Goal: Check status

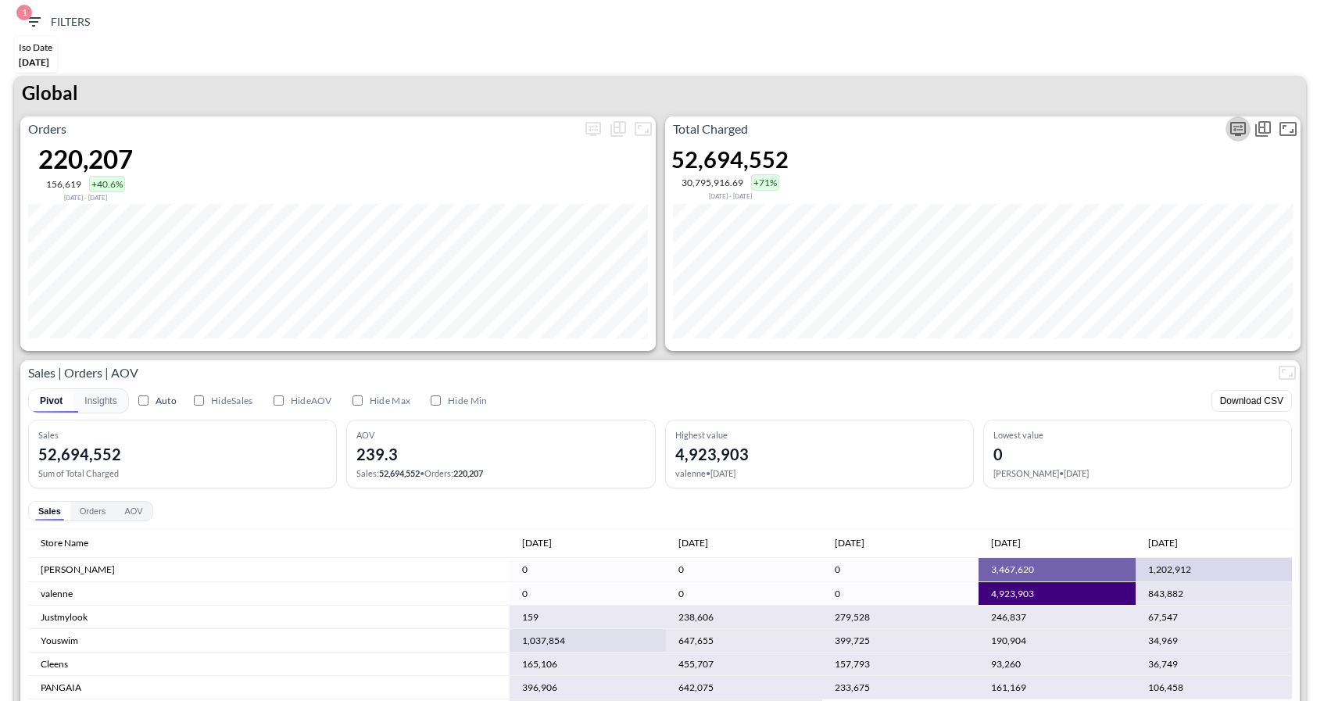
click at [1236, 124] on icon "more" at bounding box center [1238, 129] width 19 height 19
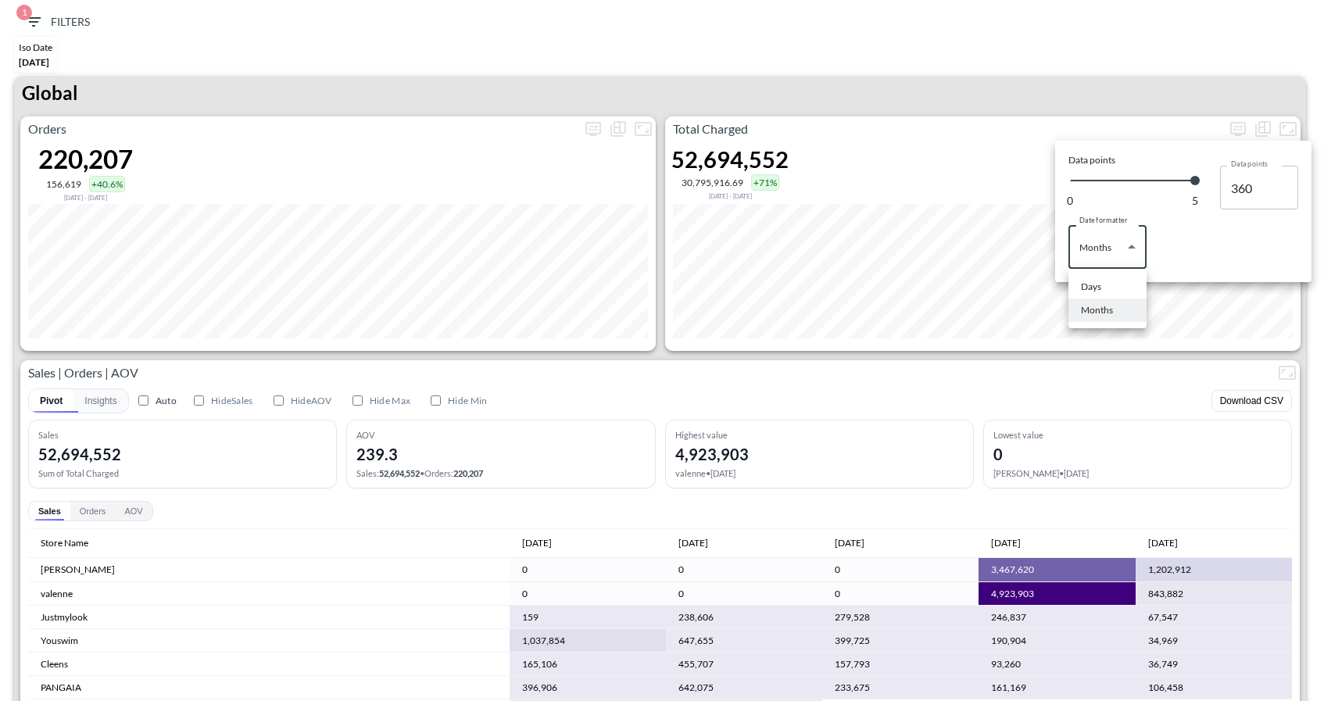
click at [1125, 247] on body "BI.P.EYE, Interactive Analytics Dashboards 1 Filters Iso Date [DATE] Global Ord…" at bounding box center [662, 350] width 1324 height 701
click at [1109, 280] on li "Days" at bounding box center [1108, 286] width 78 height 23
type input "Days"
type input "130"
click at [1145, 69] on div at bounding box center [662, 350] width 1324 height 701
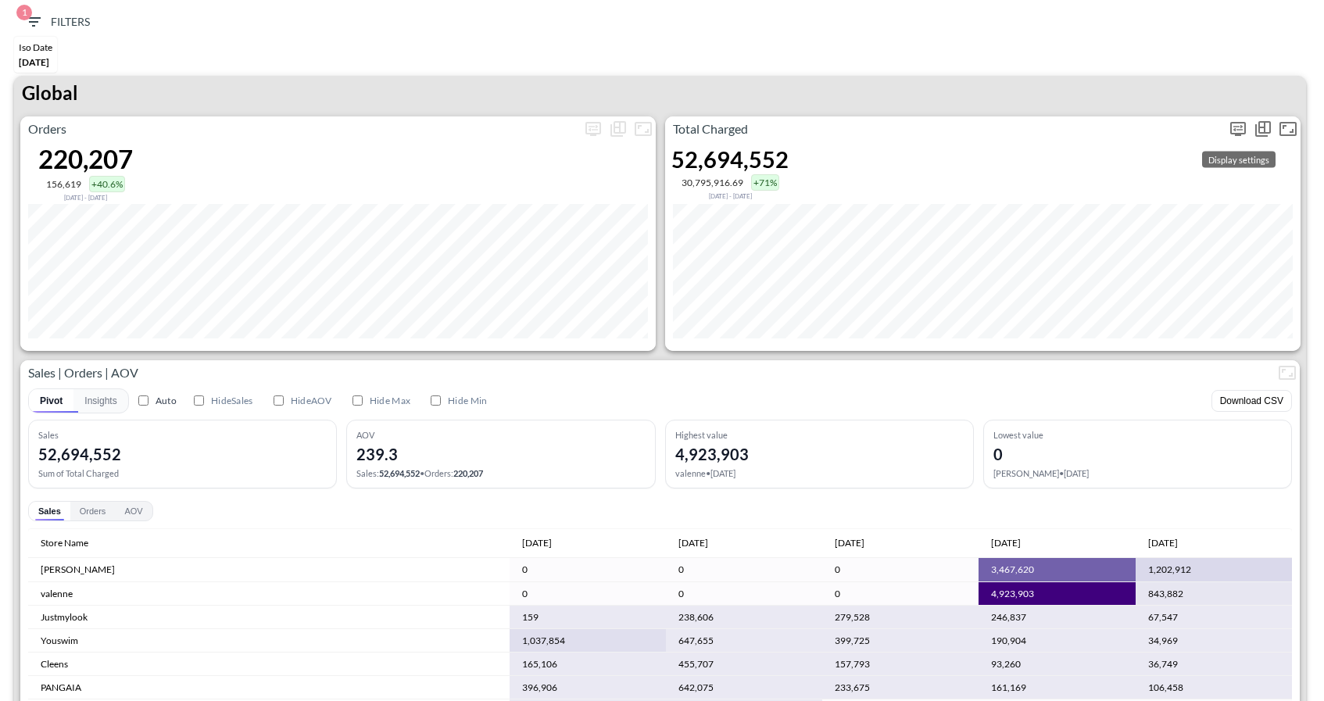
click at [1235, 139] on button "more" at bounding box center [1238, 128] width 25 height 25
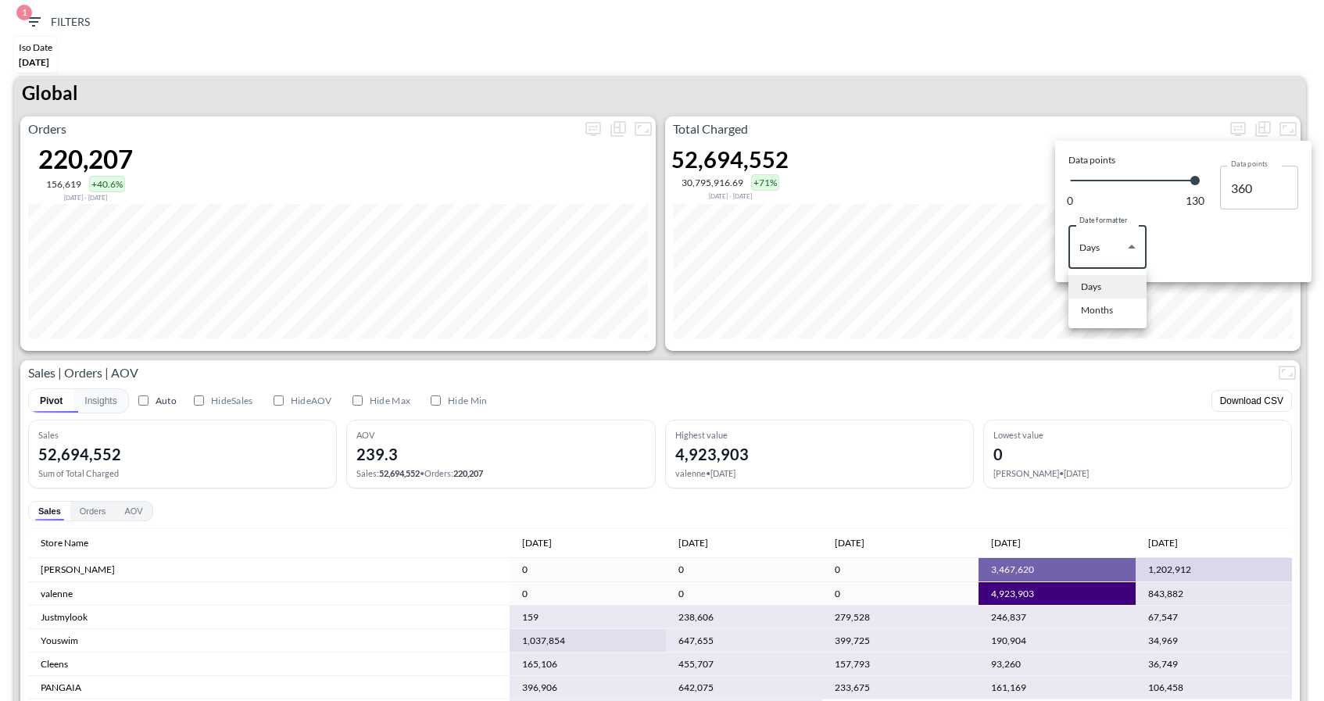
click at [1117, 245] on body "BI.P.EYE, Interactive Analytics Dashboards 1 Filters Iso Date [DATE] Global Ord…" at bounding box center [662, 350] width 1324 height 701
click at [1109, 295] on li "Days" at bounding box center [1108, 286] width 78 height 23
click at [1110, 259] on body "BI.P.EYE, Interactive Analytics Dashboards 1 Filters Iso Date [DATE] Global Ord…" at bounding box center [662, 350] width 1324 height 701
click at [985, 371] on div at bounding box center [662, 350] width 1324 height 701
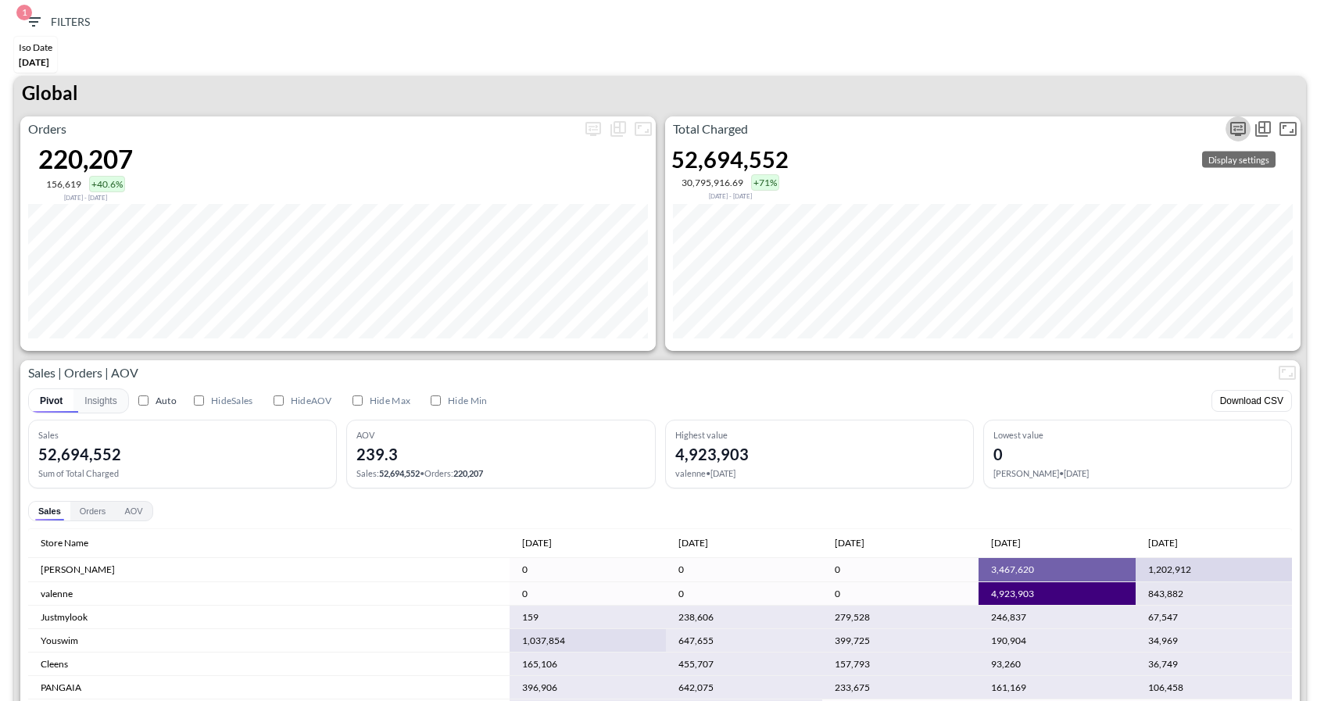
click at [1231, 120] on icon "more" at bounding box center [1238, 129] width 19 height 19
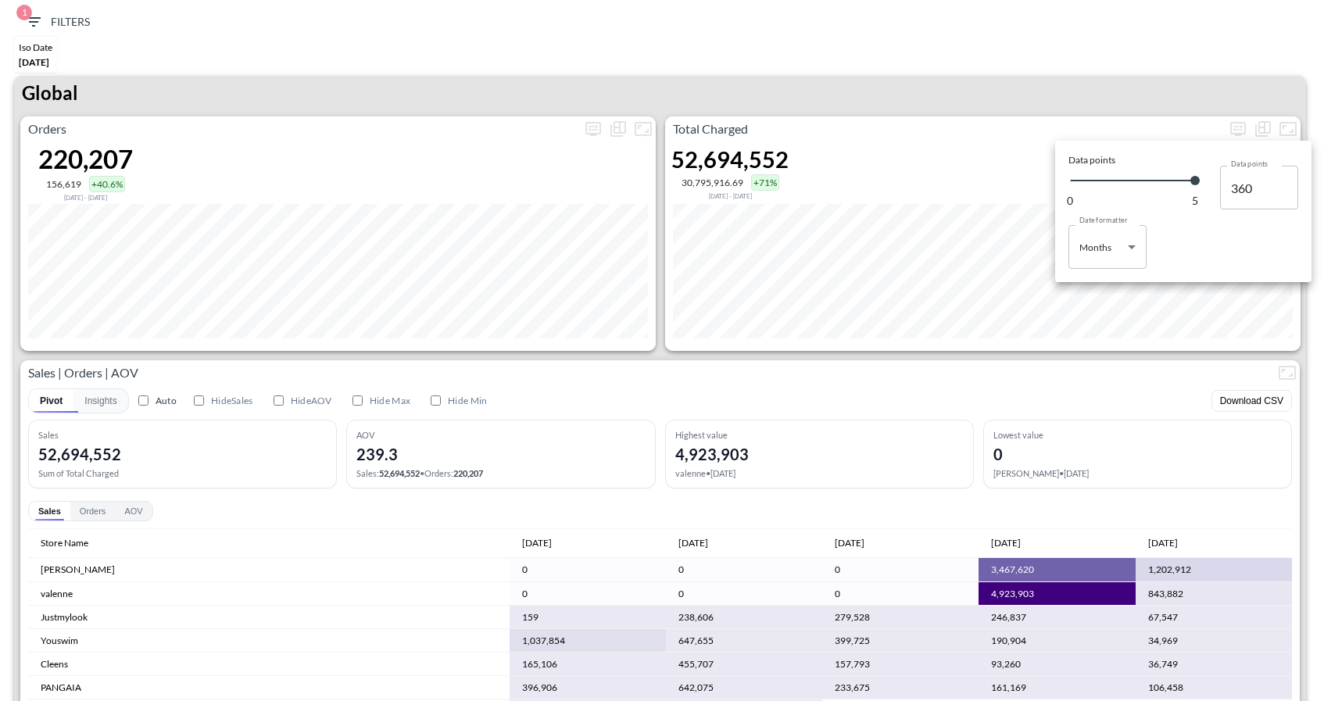
click at [1119, 225] on body "BI.P.EYE, Interactive Analytics Dashboards 1 Filters Iso Date [DATE] Global Ord…" at bounding box center [662, 350] width 1324 height 701
click at [1099, 284] on div "Days" at bounding box center [1091, 287] width 20 height 14
type input "Days"
type input "130"
click at [1158, 363] on div at bounding box center [662, 350] width 1324 height 701
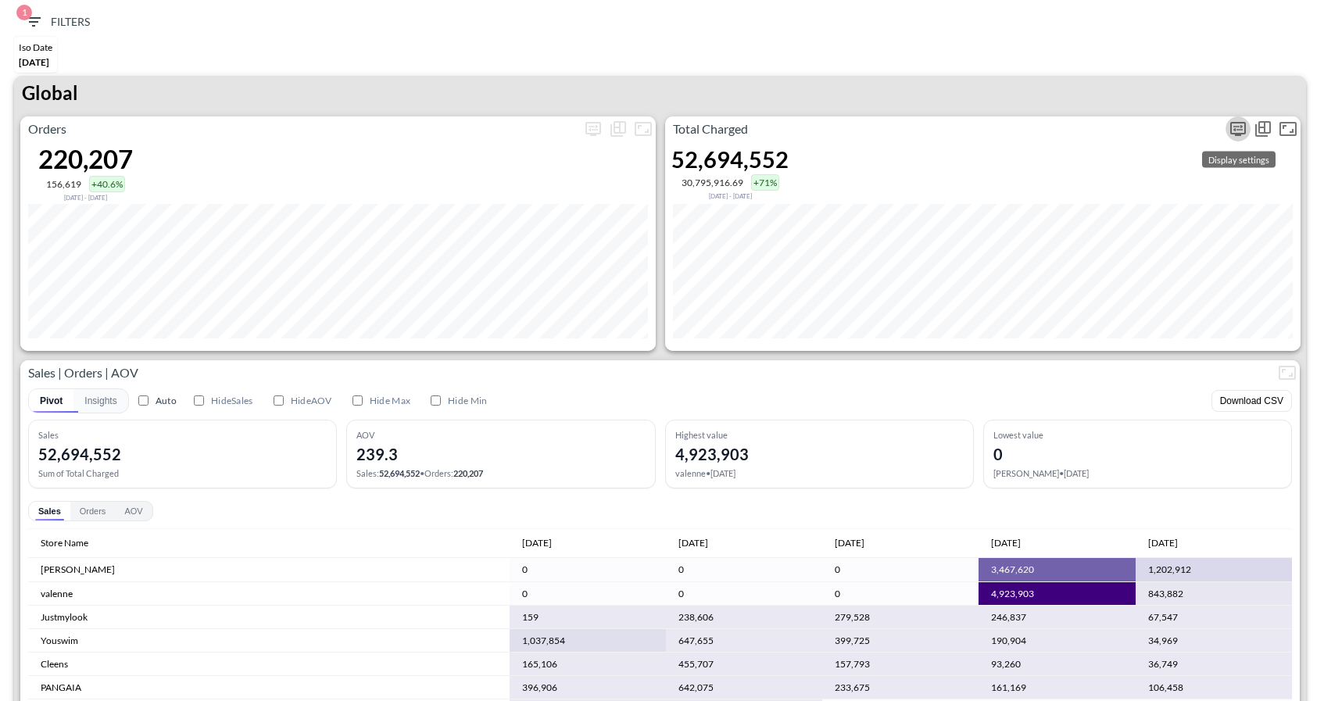
click at [1239, 122] on icon "more" at bounding box center [1239, 129] width 16 height 14
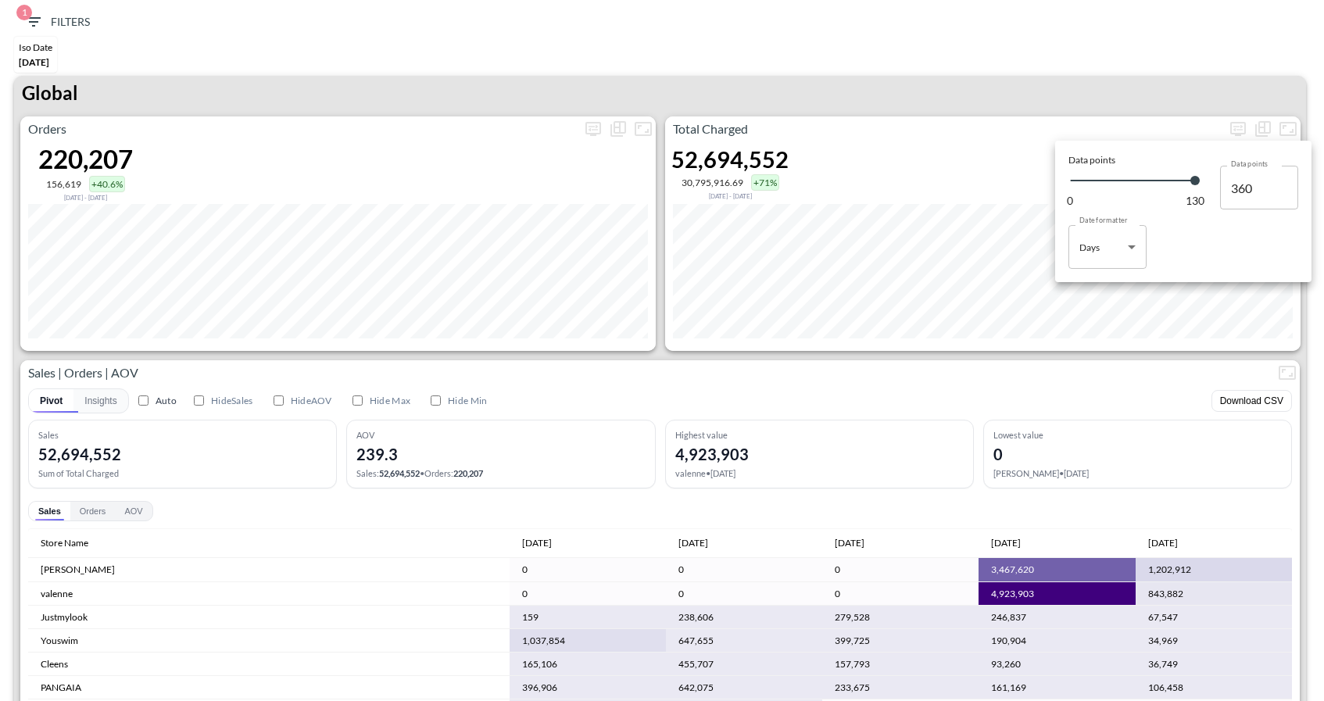
click at [1130, 248] on body "BI.P.EYE, Interactive Analytics Dashboards 1 Filters Iso Date [DATE] Global Ord…" at bounding box center [662, 350] width 1324 height 701
click at [1116, 302] on li "Months" at bounding box center [1108, 310] width 78 height 23
type input "Months"
click at [1104, 391] on div at bounding box center [662, 350] width 1324 height 701
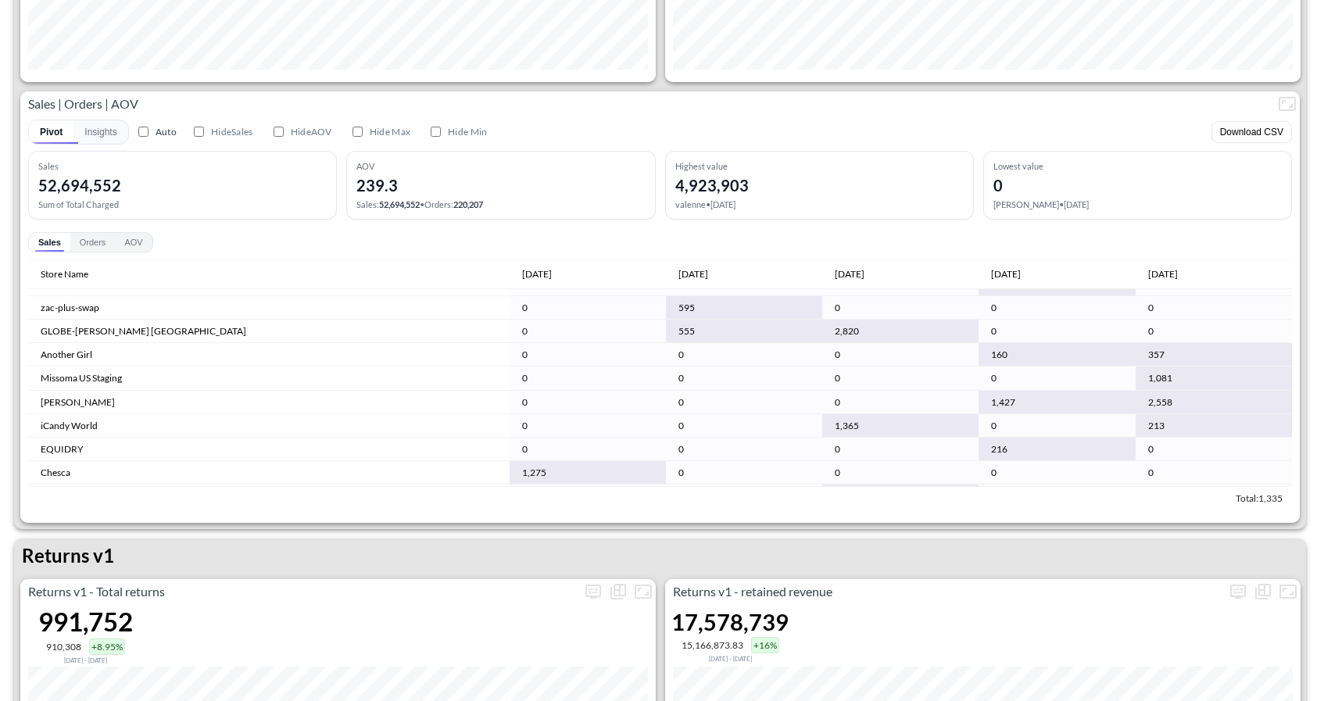
scroll to position [7728, 0]
